Goal: Information Seeking & Learning: Find specific fact

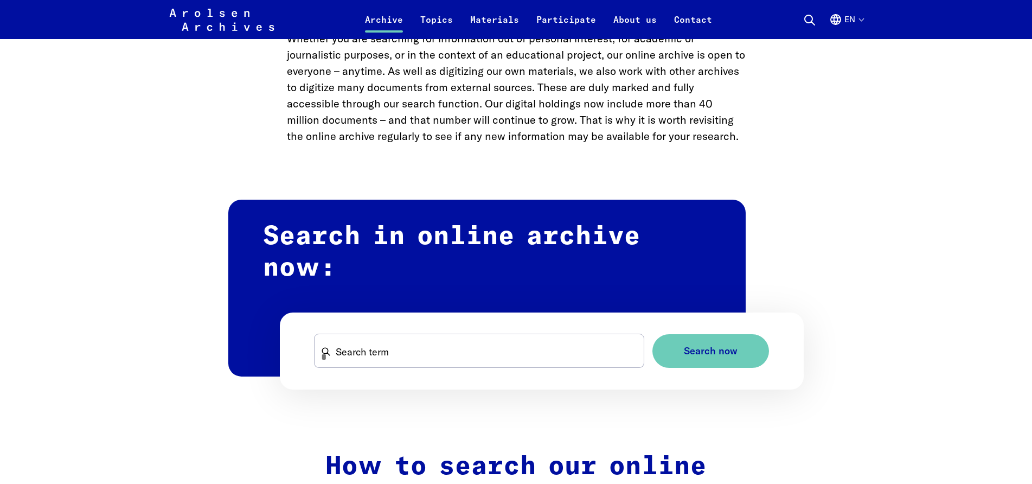
scroll to position [542, 0]
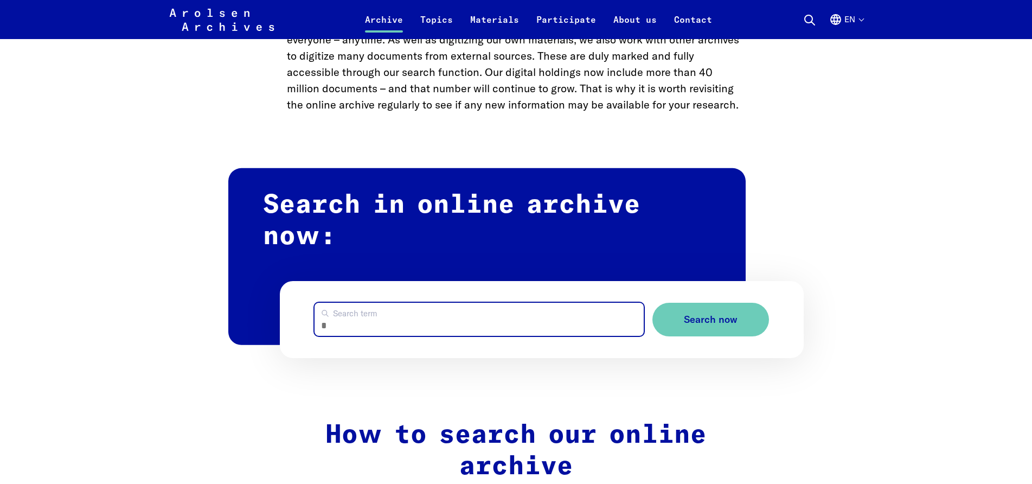
click at [335, 315] on input "Search term" at bounding box center [480, 319] width 330 height 33
type input "**********"
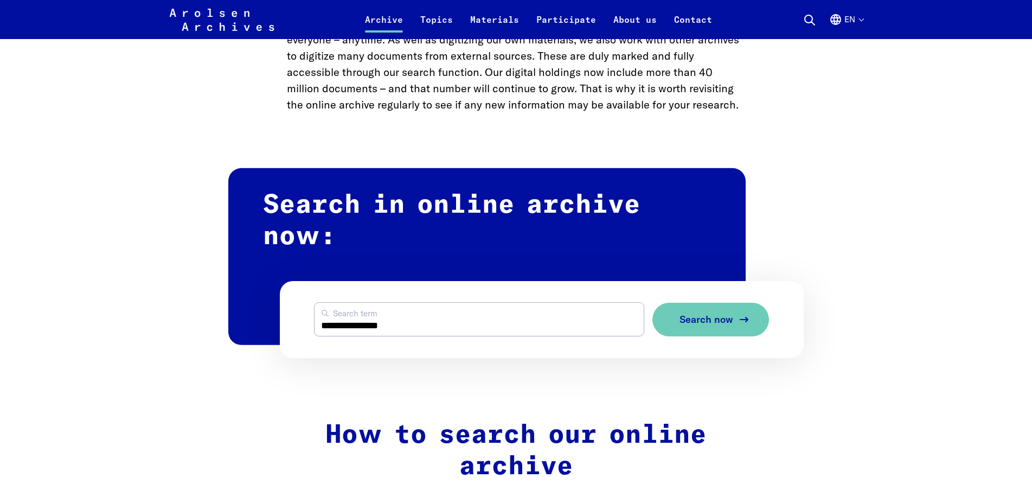
click at [690, 324] on span "Search now" at bounding box center [706, 319] width 54 height 11
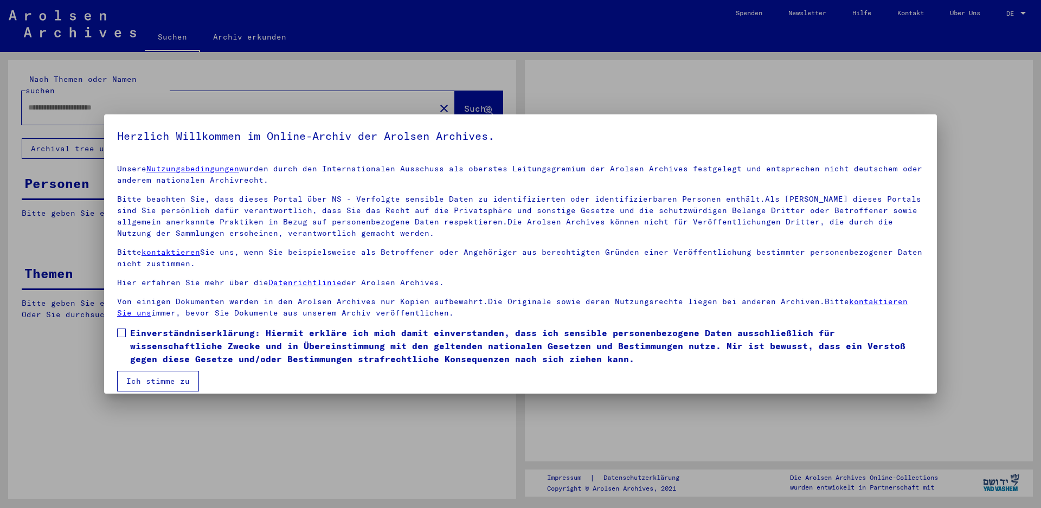
type input "**********"
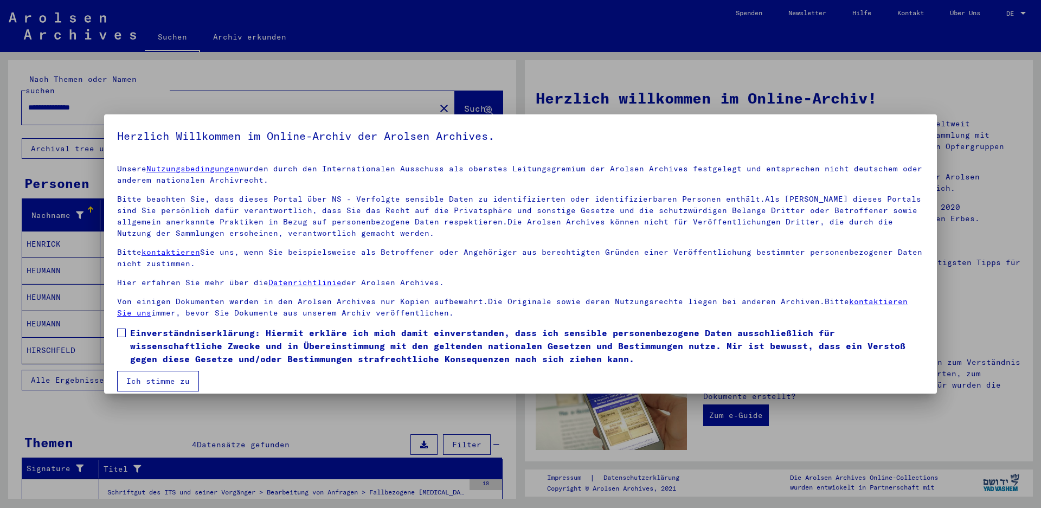
click at [121, 333] on span at bounding box center [121, 333] width 9 height 9
click at [134, 379] on button "Ich stimme zu" at bounding box center [158, 381] width 82 height 21
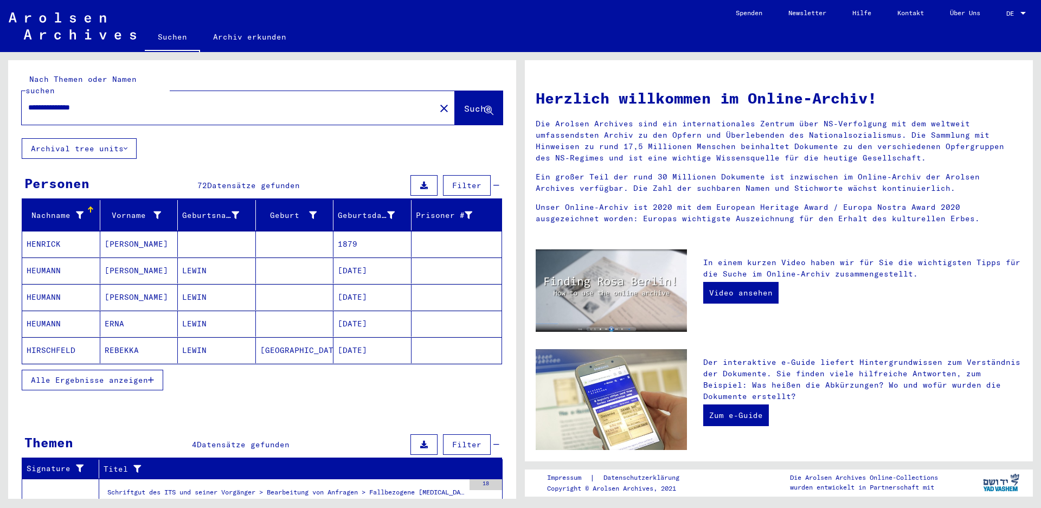
click at [85, 375] on span "Alle Ergebnisse anzeigen" at bounding box center [89, 380] width 117 height 10
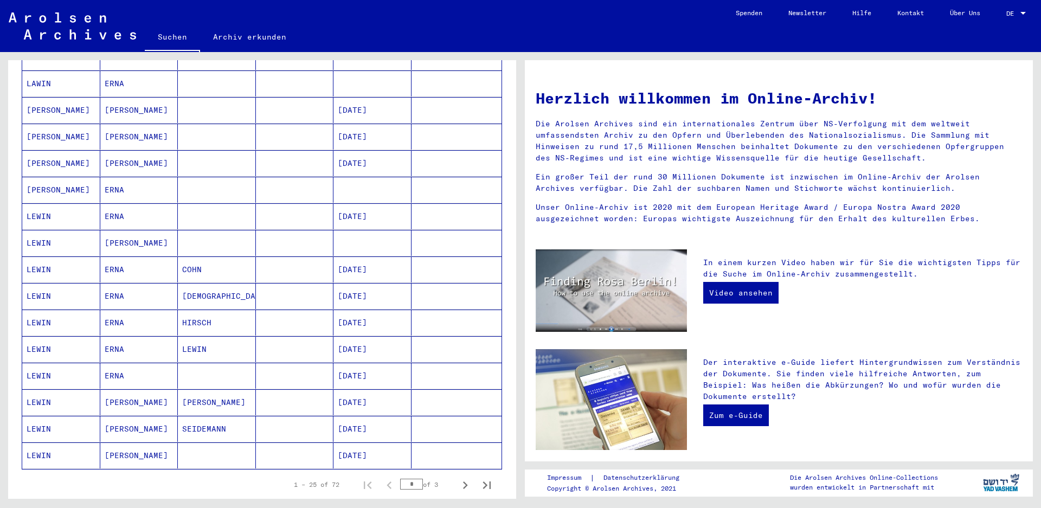
scroll to position [434, 0]
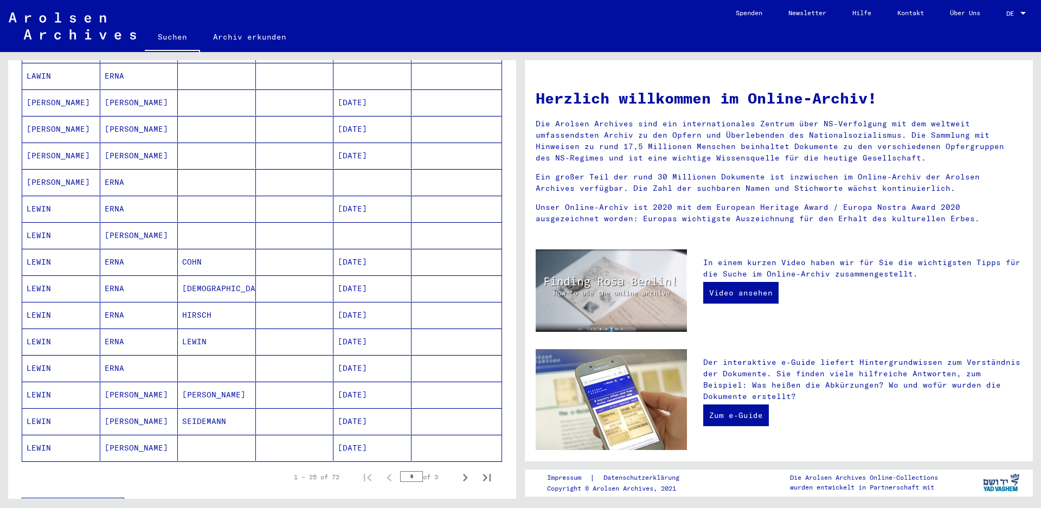
click at [342, 382] on mat-cell "[DATE]" at bounding box center [372, 395] width 78 height 26
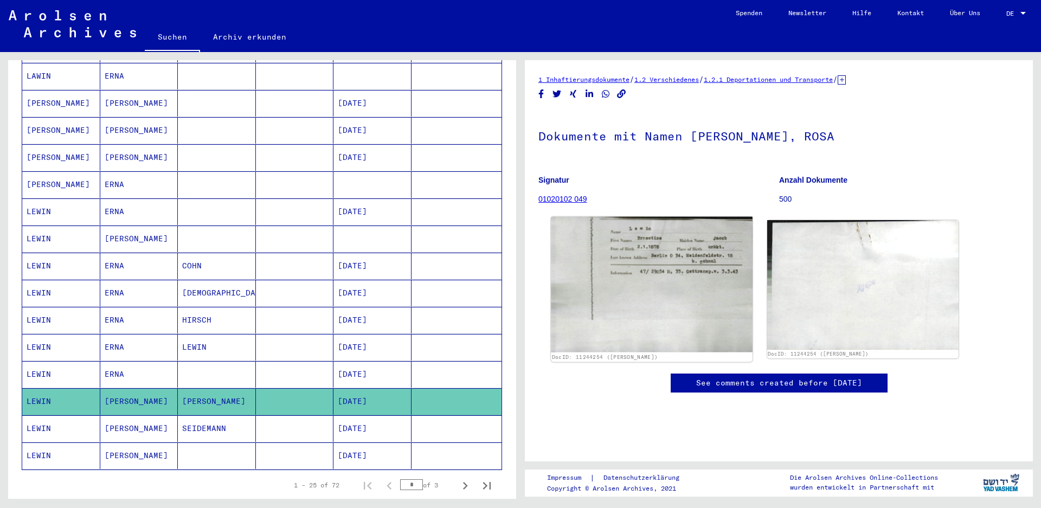
click at [640, 285] on img at bounding box center [651, 284] width 201 height 135
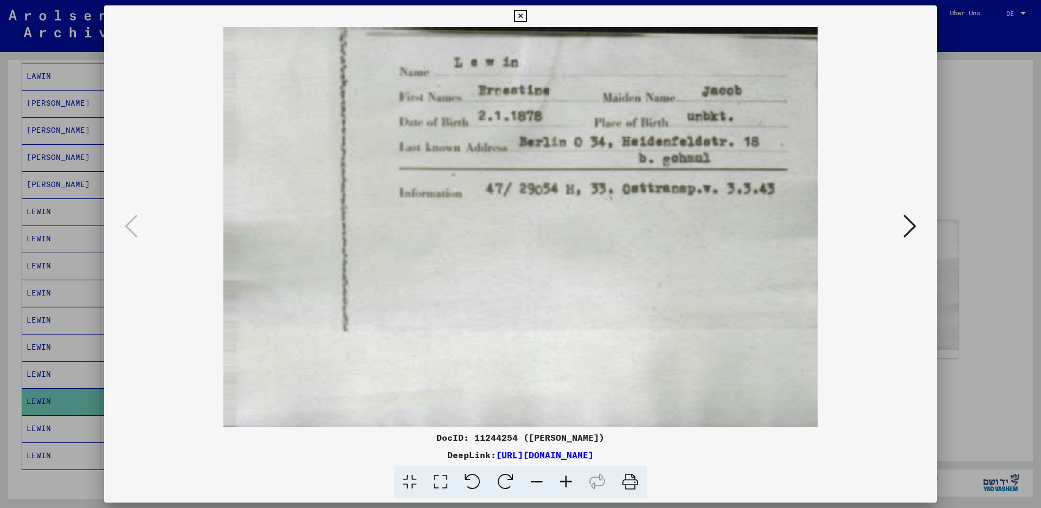
click at [527, 17] on icon at bounding box center [520, 16] width 12 height 13
